Goal: Navigation & Orientation: Find specific page/section

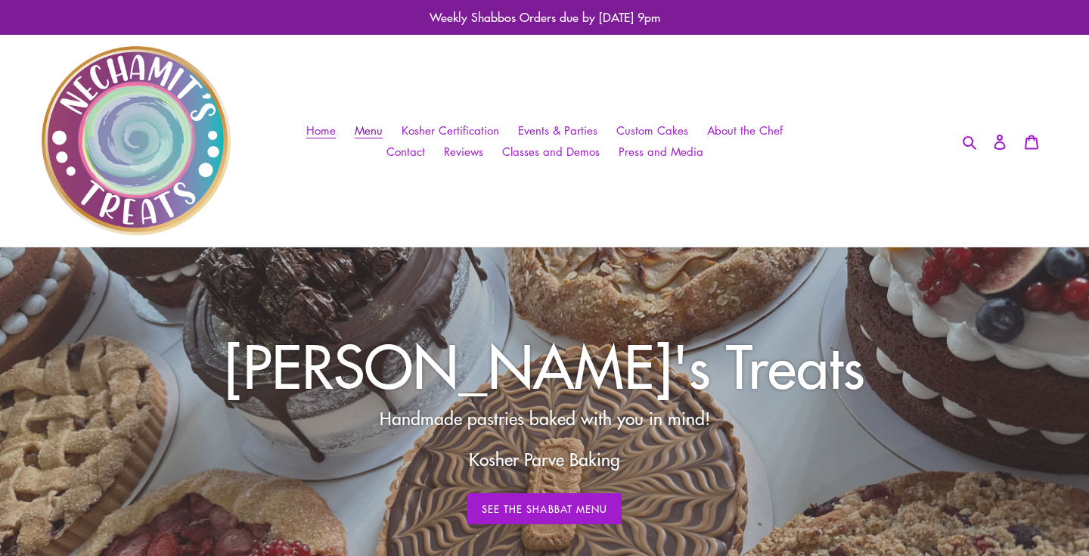
click at [376, 129] on span "Menu" at bounding box center [369, 130] width 28 height 16
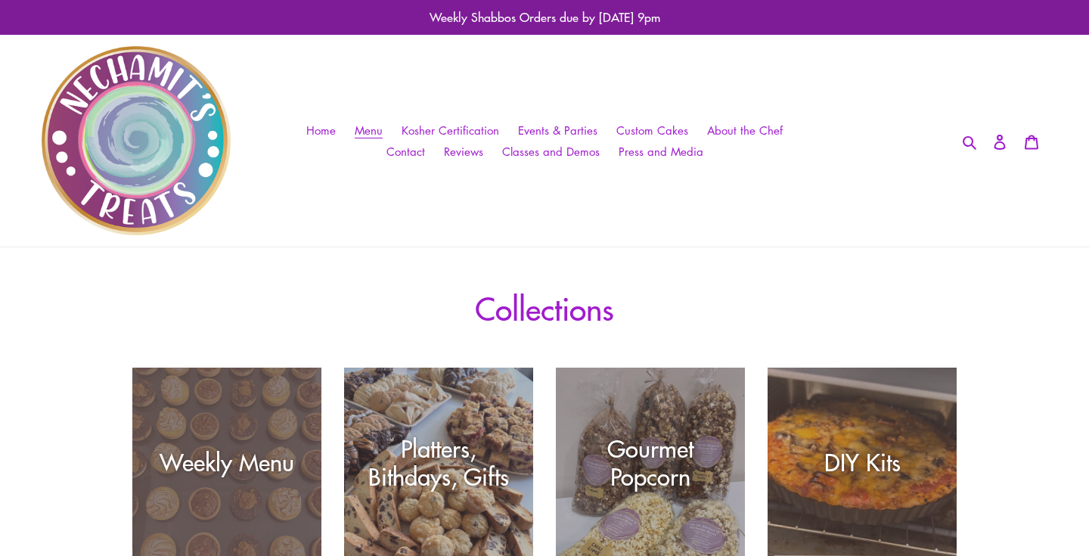
click at [261, 464] on div "Weekly Menu" at bounding box center [226, 462] width 189 height 28
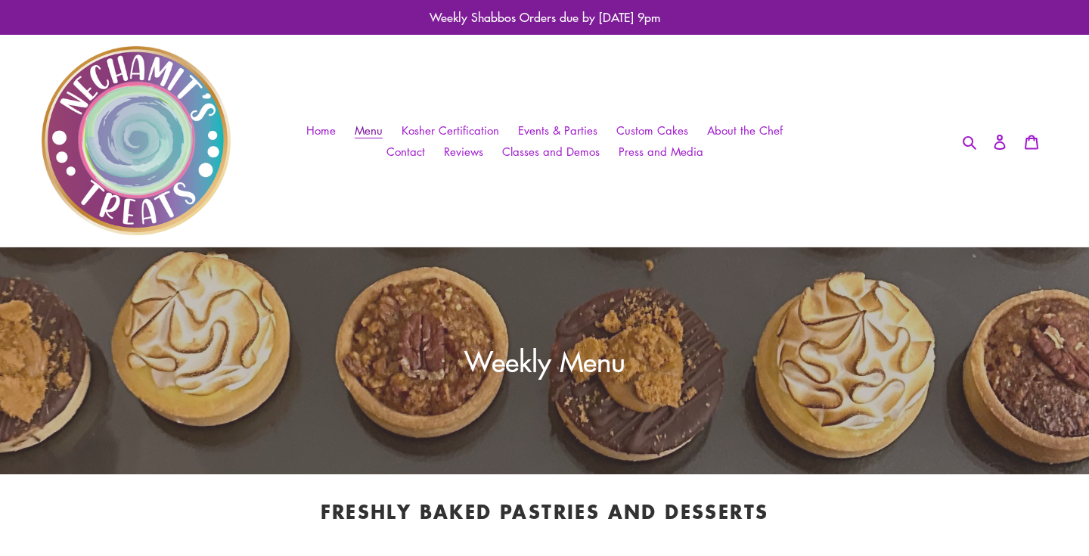
click at [379, 128] on span "Menu" at bounding box center [369, 130] width 28 height 16
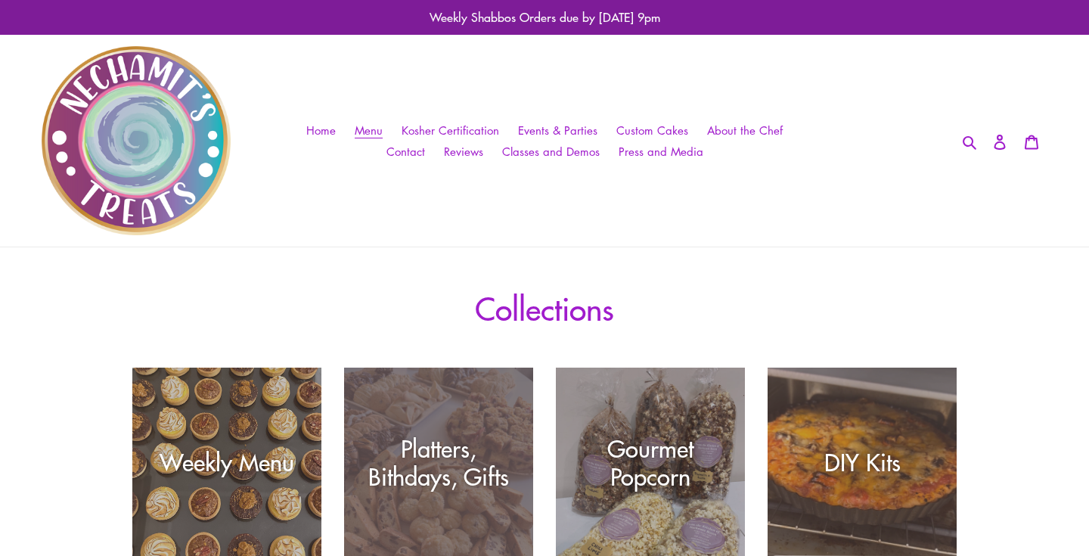
click at [469, 434] on div "Platters, Bithdays, Gifts" at bounding box center [438, 462] width 189 height 56
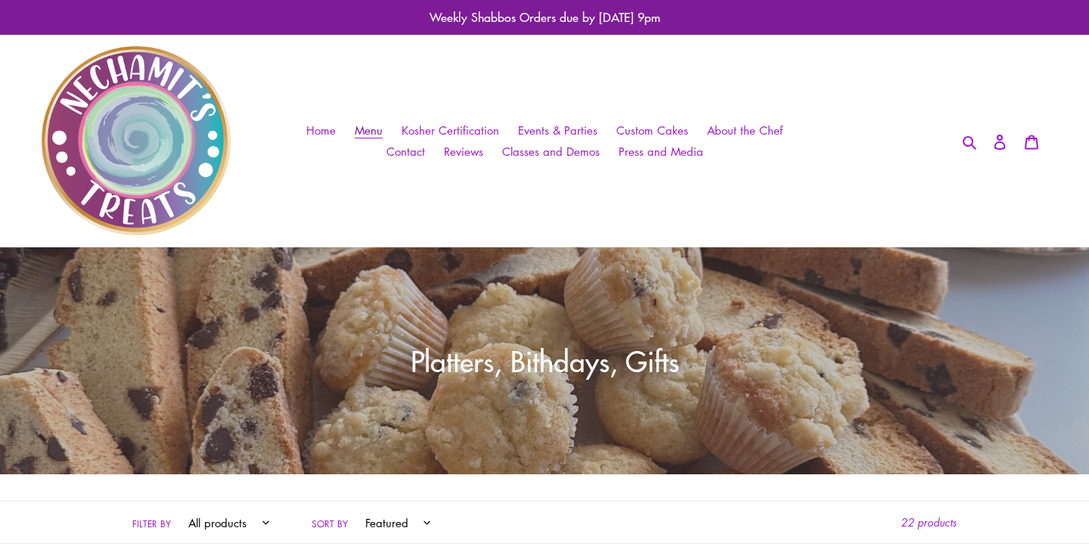
click at [372, 121] on link "Menu" at bounding box center [368, 130] width 43 height 22
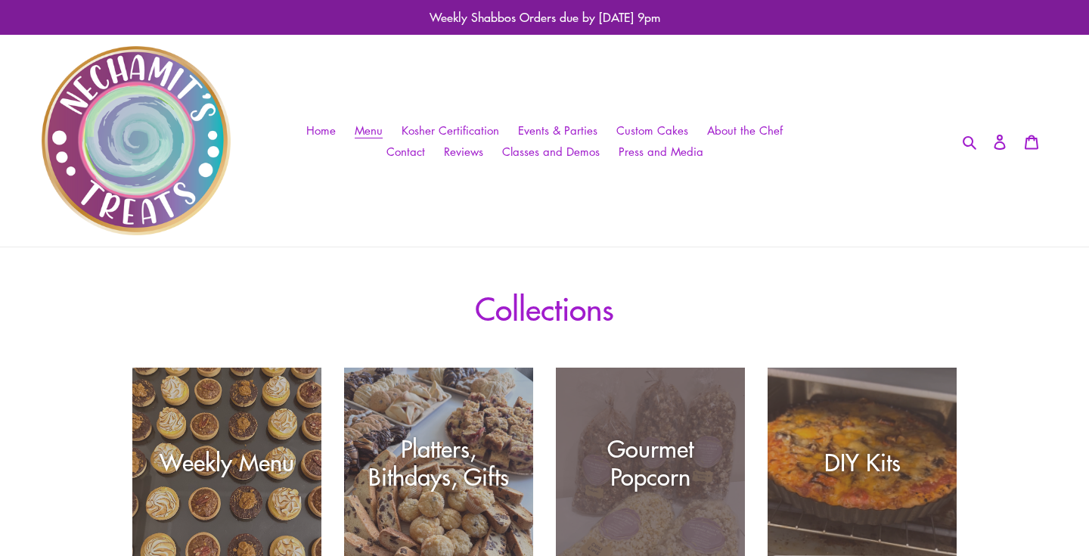
click at [569, 451] on div "Gourmet Popcorn" at bounding box center [650, 462] width 189 height 56
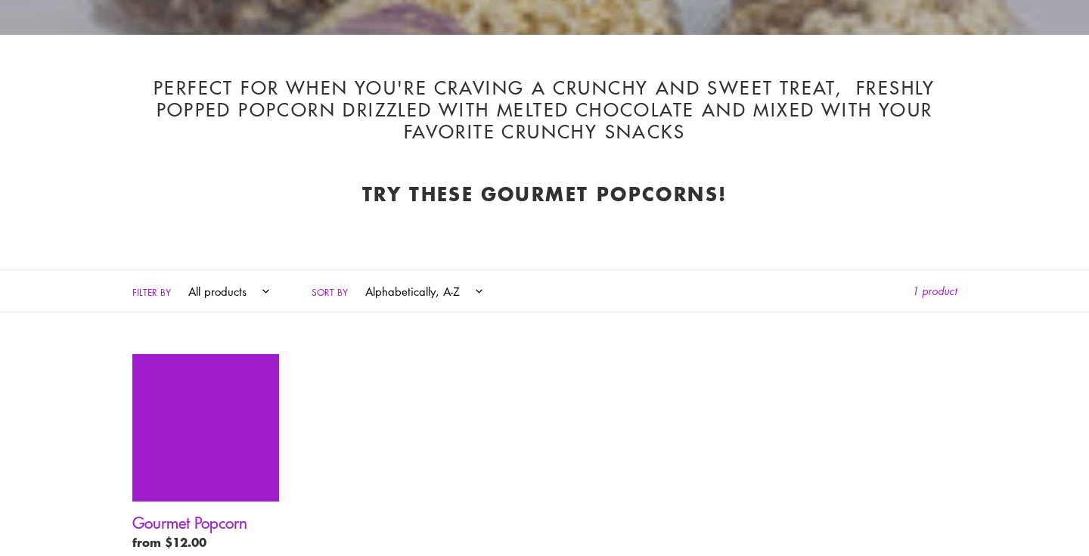
scroll to position [667, 0]
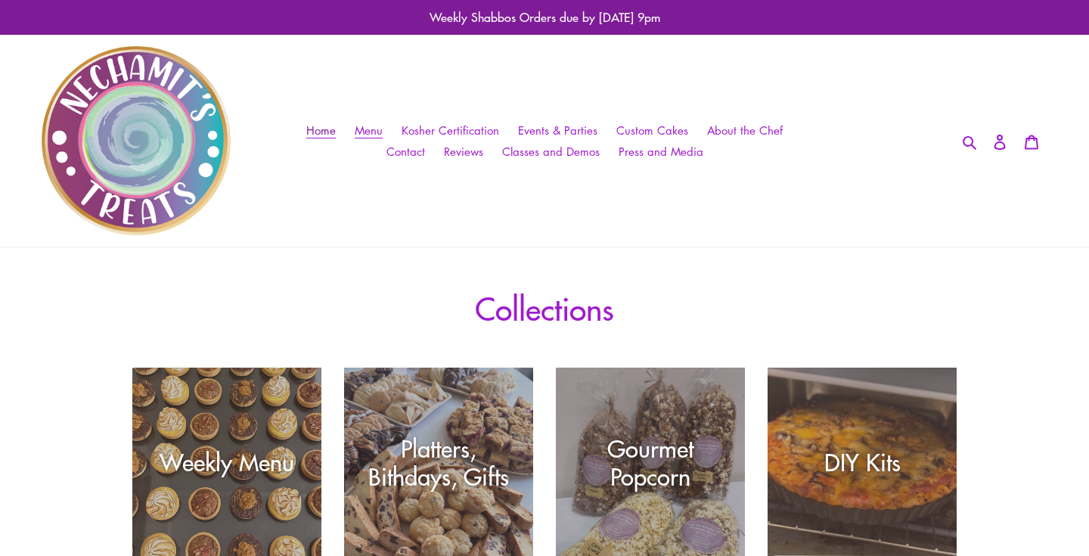
click at [333, 132] on span "Home" at bounding box center [320, 130] width 29 height 16
